Goal: Information Seeking & Learning: Compare options

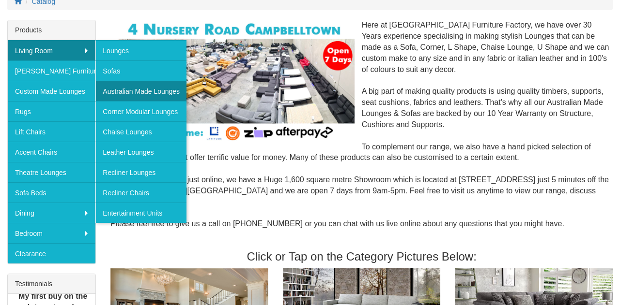
scroll to position [155, 0]
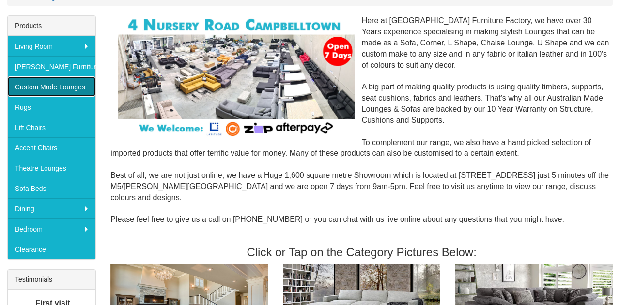
click at [60, 92] on link "Custom Made Lounges" at bounding box center [52, 86] width 88 height 20
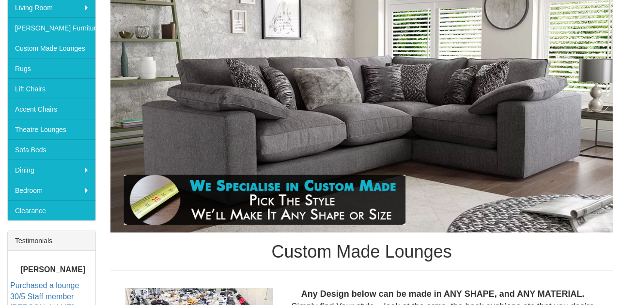
scroll to position [170, 0]
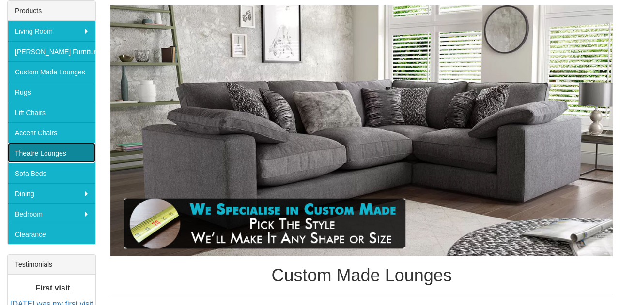
click at [66, 153] on link "Theatre Lounges" at bounding box center [52, 153] width 88 height 20
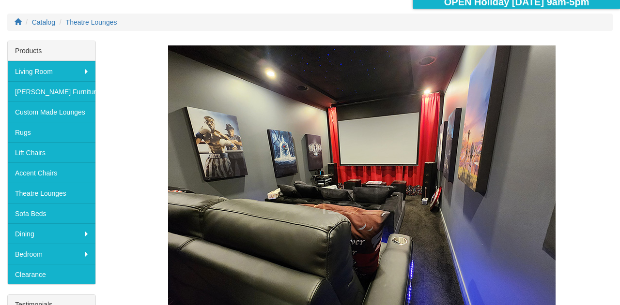
scroll to position [139, 0]
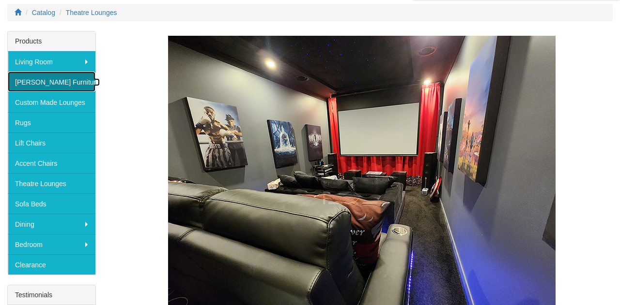
click at [32, 80] on link "[PERSON_NAME] Furniture" at bounding box center [52, 82] width 88 height 20
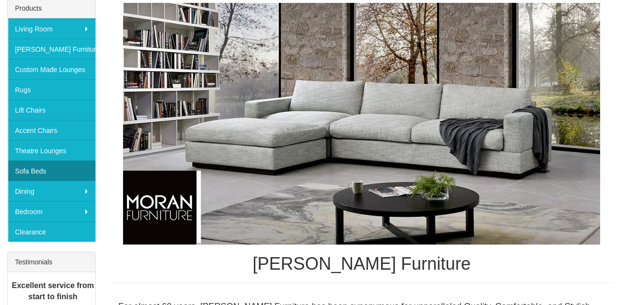
scroll to position [172, 0]
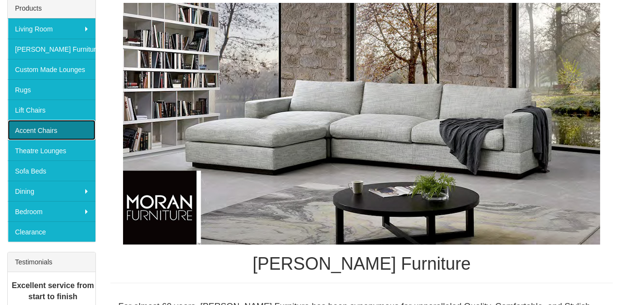
click at [65, 134] on link "Accent Chairs" at bounding box center [52, 130] width 88 height 20
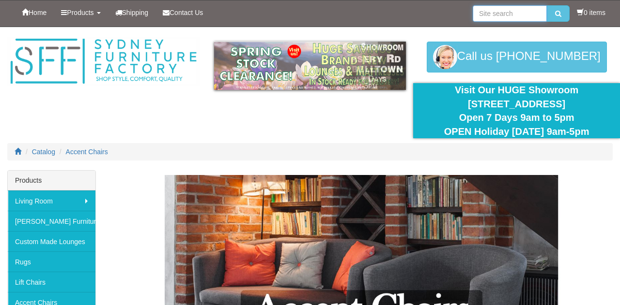
click at [502, 12] on input "search" at bounding box center [509, 13] width 74 height 16
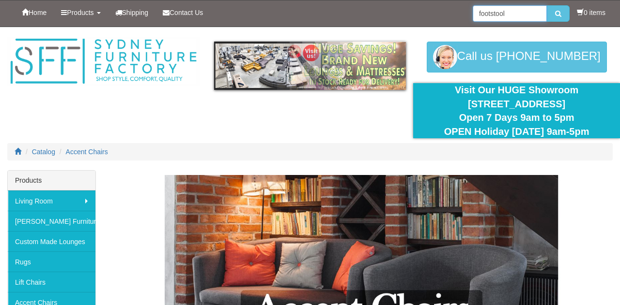
type input "footstool"
click at [547, 5] on button "submit" at bounding box center [558, 13] width 23 height 16
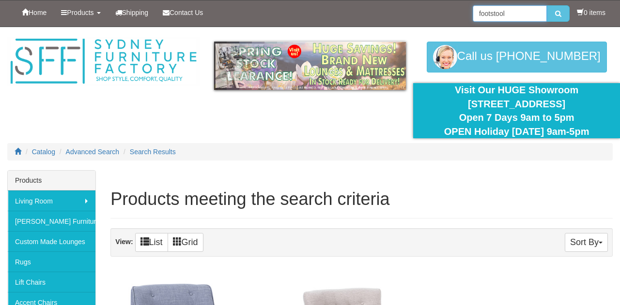
drag, startPoint x: 519, startPoint y: 13, endPoint x: 460, endPoint y: 16, distance: 59.6
click at [460, 16] on div "Home Products Living Room Lounges Sofas Australian Made Lounges Corner Modular …" at bounding box center [309, 13] width 605 height 26
type input "pouf"
click at [547, 5] on button "submit" at bounding box center [558, 13] width 23 height 16
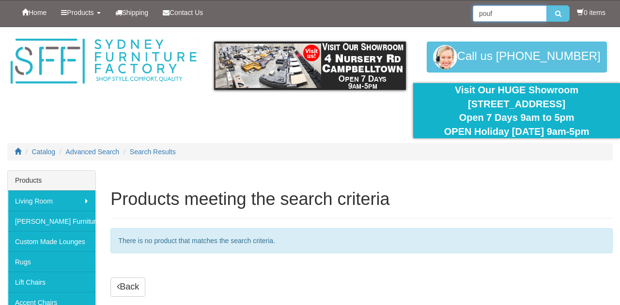
drag, startPoint x: 499, startPoint y: 13, endPoint x: 474, endPoint y: 13, distance: 24.7
click at [474, 13] on input "pouf" at bounding box center [509, 13] width 74 height 16
type input "modular"
click at [547, 5] on button "submit" at bounding box center [558, 13] width 23 height 16
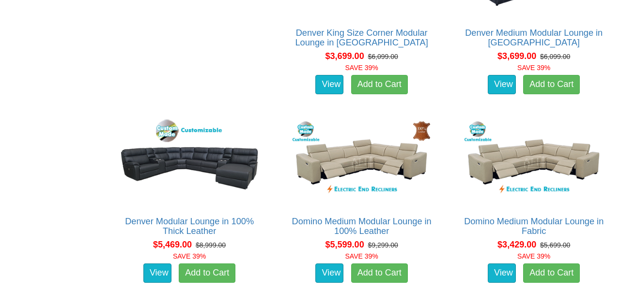
scroll to position [1277, 0]
